Goal: Find specific page/section: Find specific page/section

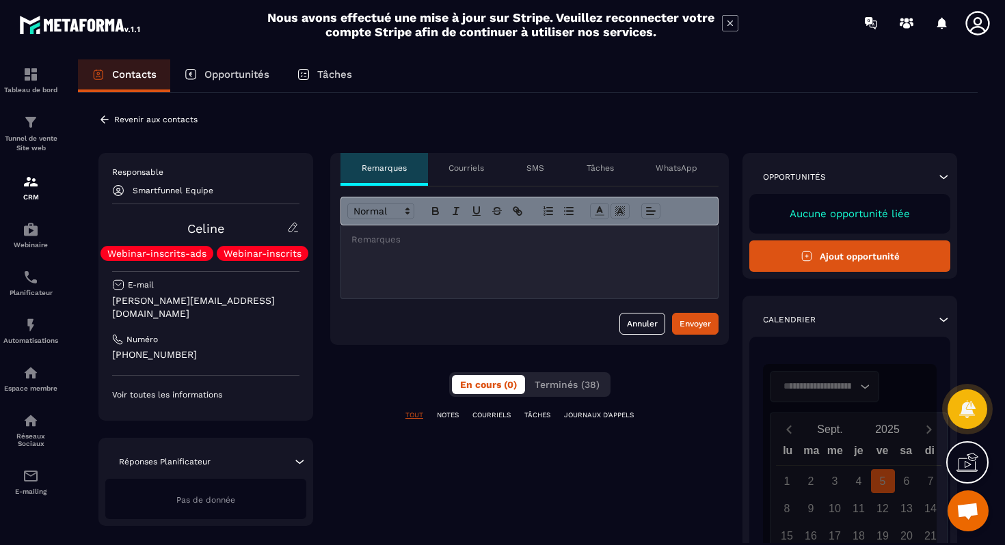
scroll to position [304, 0]
click at [122, 121] on p "Revenir aux contacts" at bounding box center [155, 120] width 83 height 10
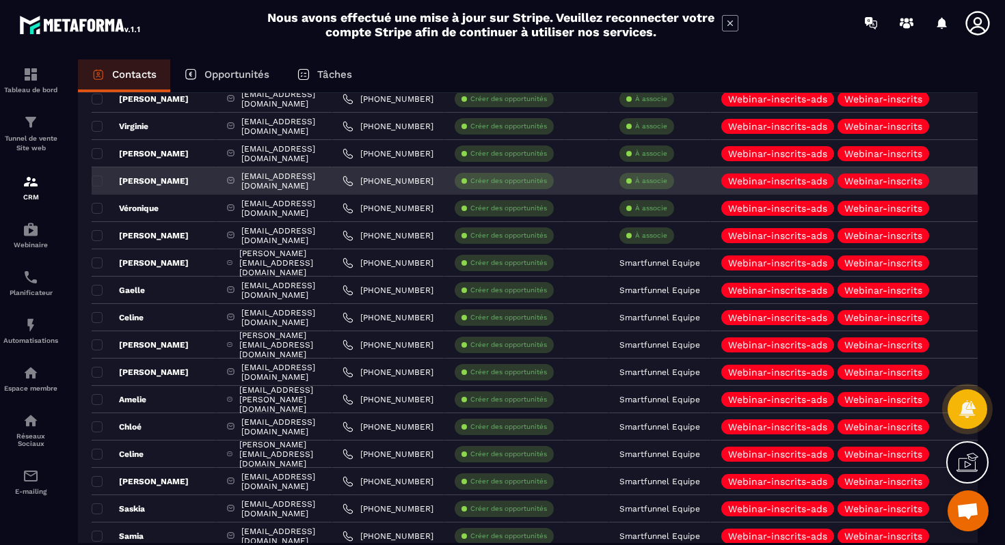
scroll to position [202, 0]
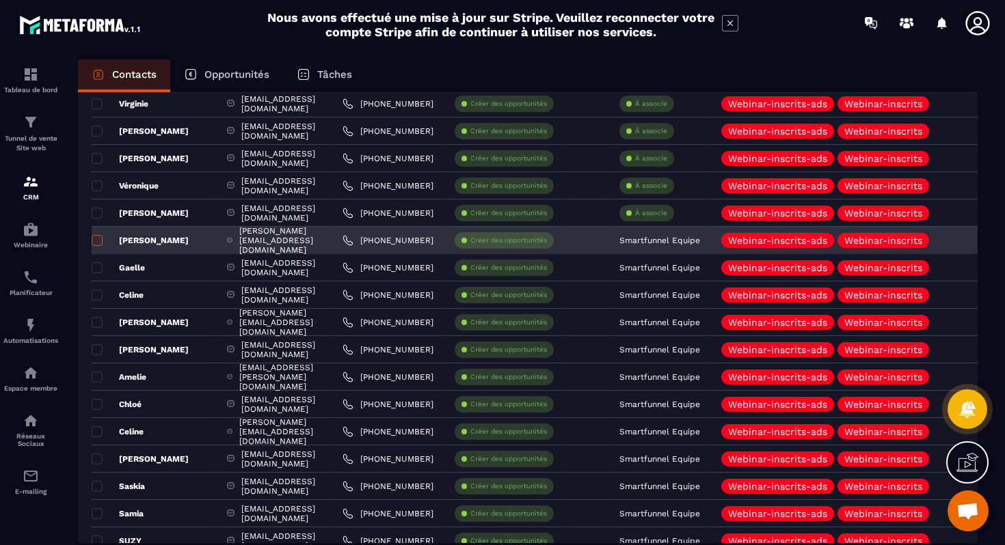
click at [98, 240] on span at bounding box center [97, 240] width 11 height 11
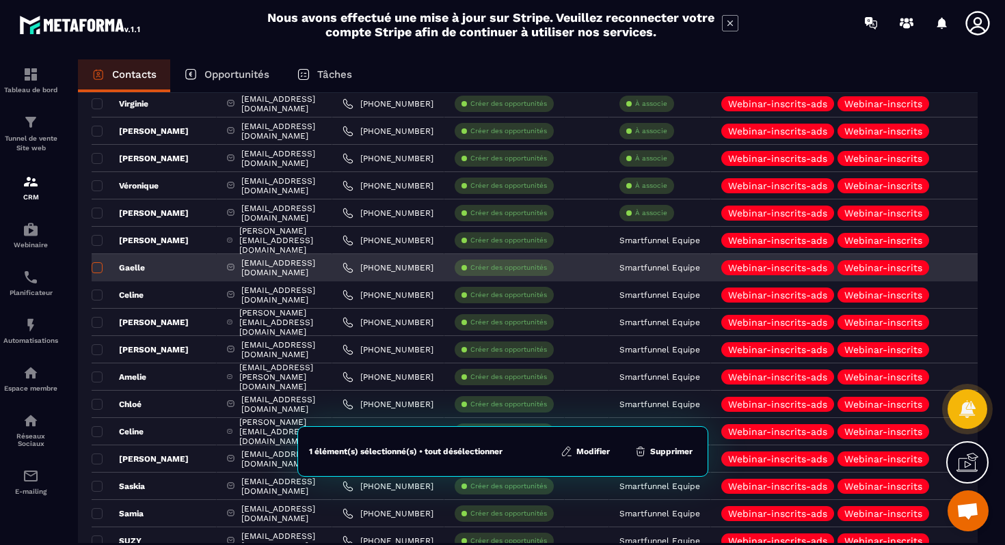
click at [98, 271] on span at bounding box center [97, 267] width 11 height 11
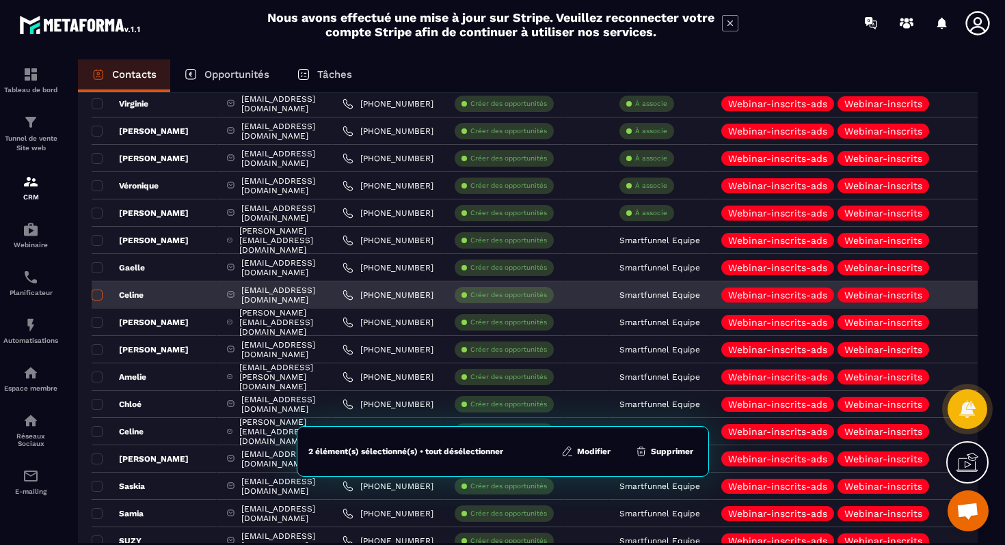
click at [98, 302] on label at bounding box center [97, 300] width 10 height 10
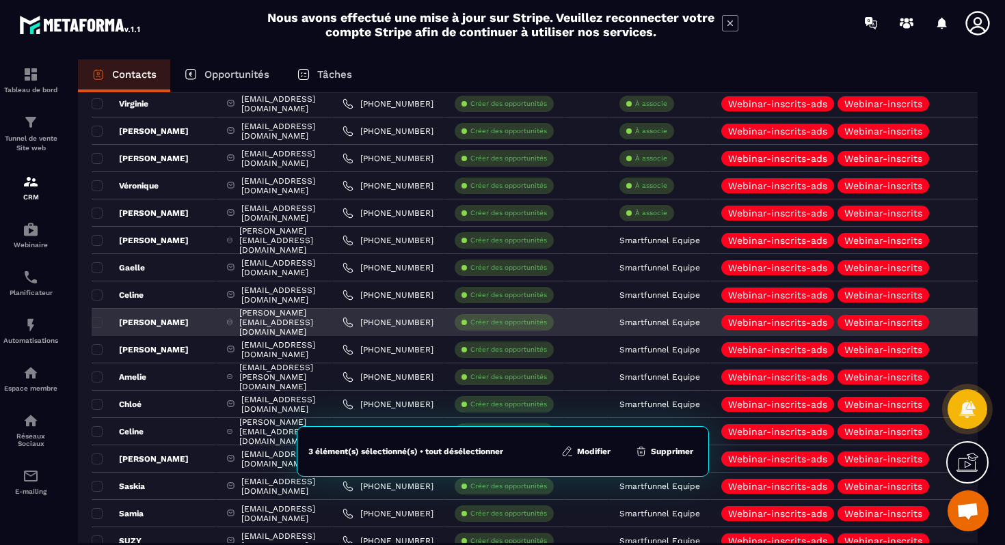
click at [95, 336] on div "[PERSON_NAME]" at bounding box center [154, 322] width 125 height 27
